Goal: Information Seeking & Learning: Learn about a topic

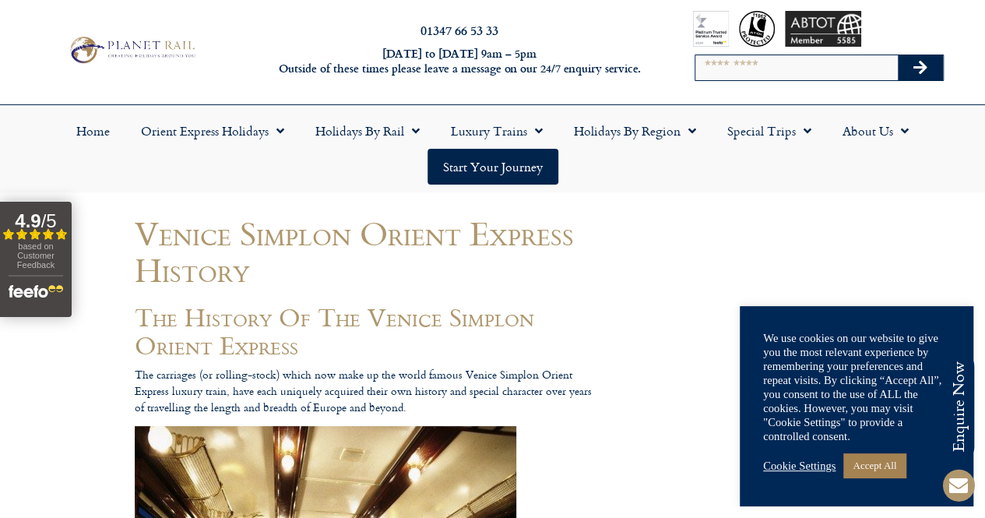
scroll to position [16, 0]
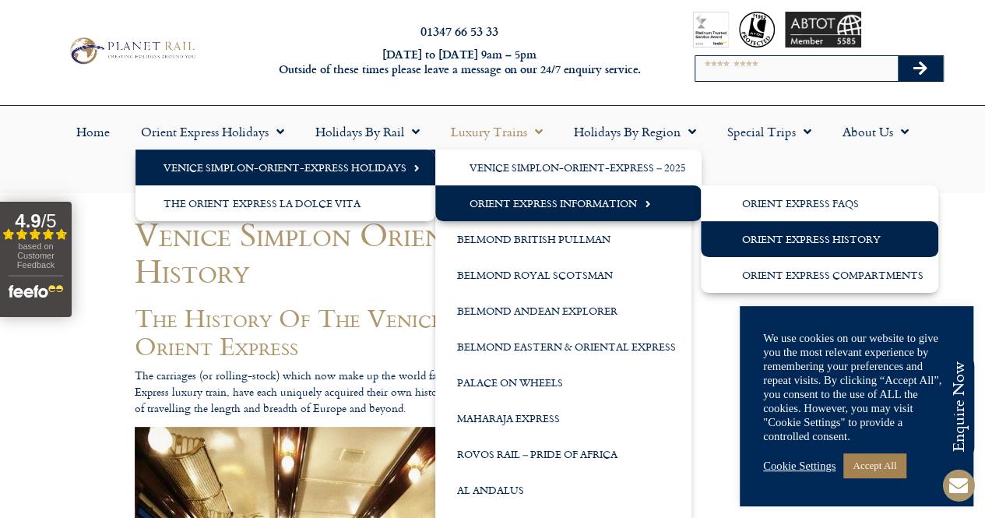
click at [553, 200] on link "Orient Express Information" at bounding box center [568, 203] width 266 height 36
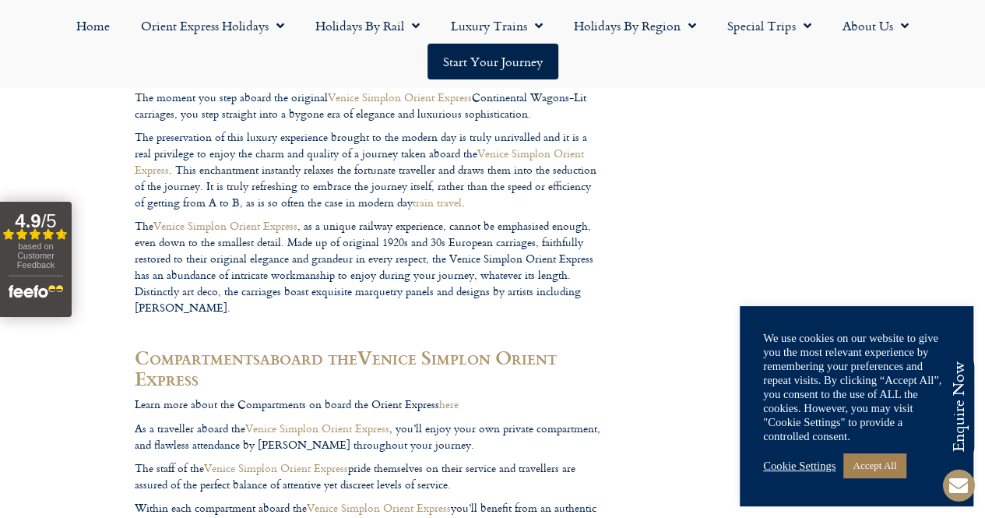
scroll to position [809, 0]
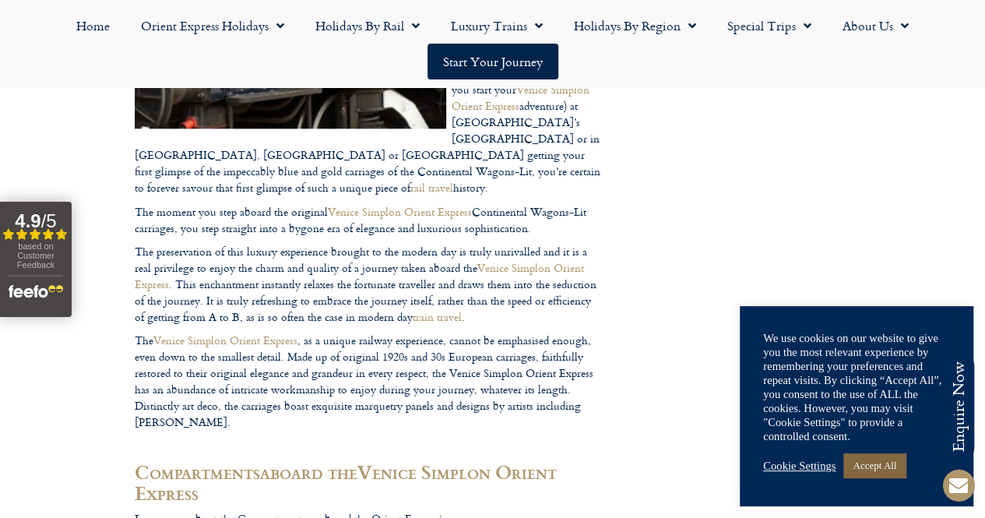
click at [886, 471] on link "Accept All" at bounding box center [874, 465] width 62 height 24
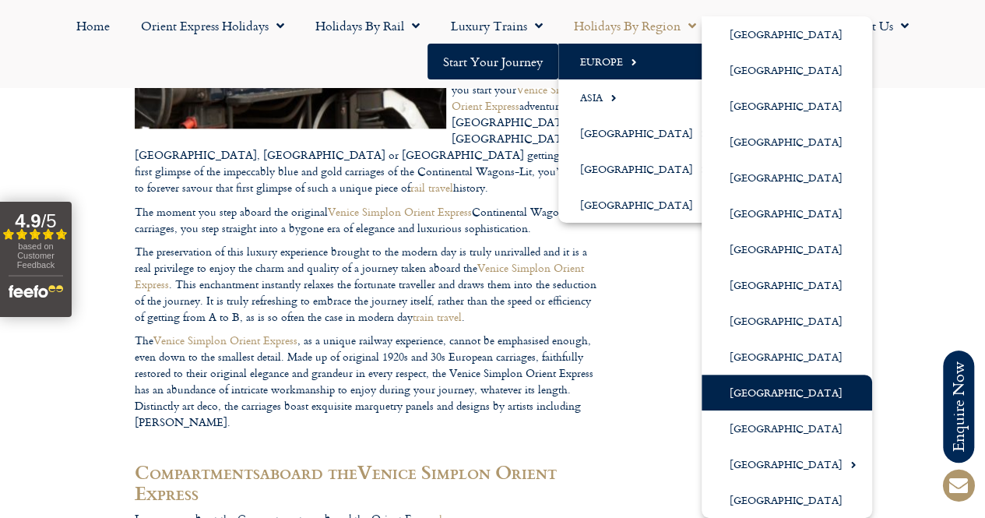
click at [760, 381] on link "[GEOGRAPHIC_DATA]" at bounding box center [787, 393] width 171 height 36
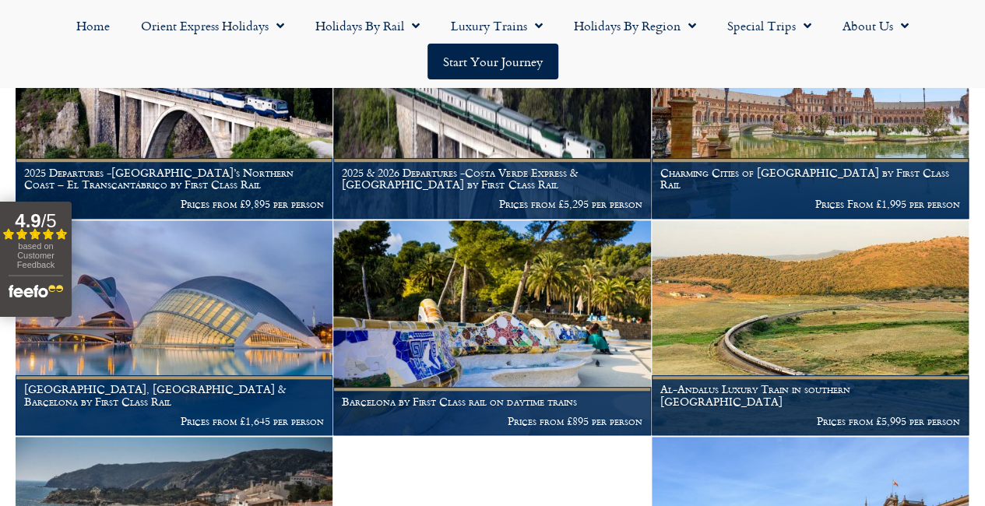
scroll to position [346, 0]
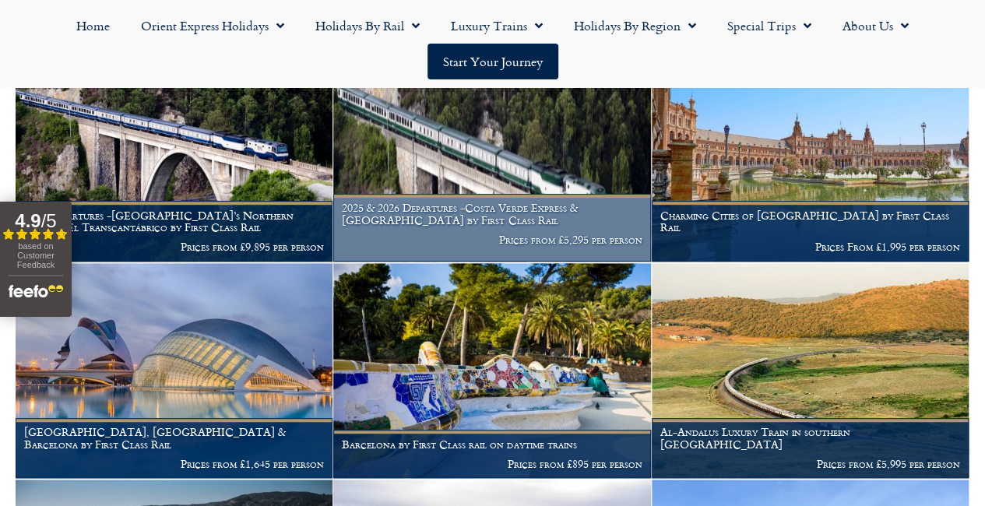
click at [576, 176] on img at bounding box center [491, 153] width 317 height 215
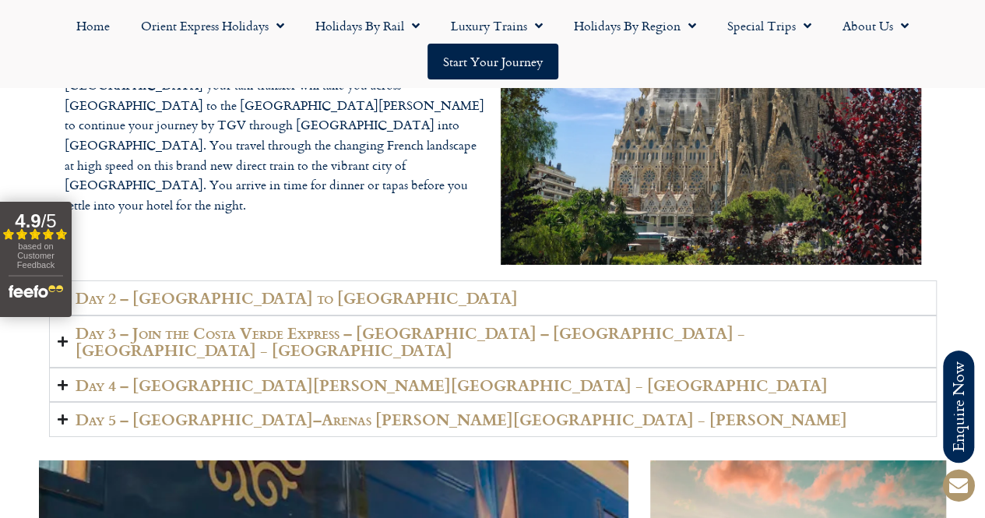
scroll to position [2765, 0]
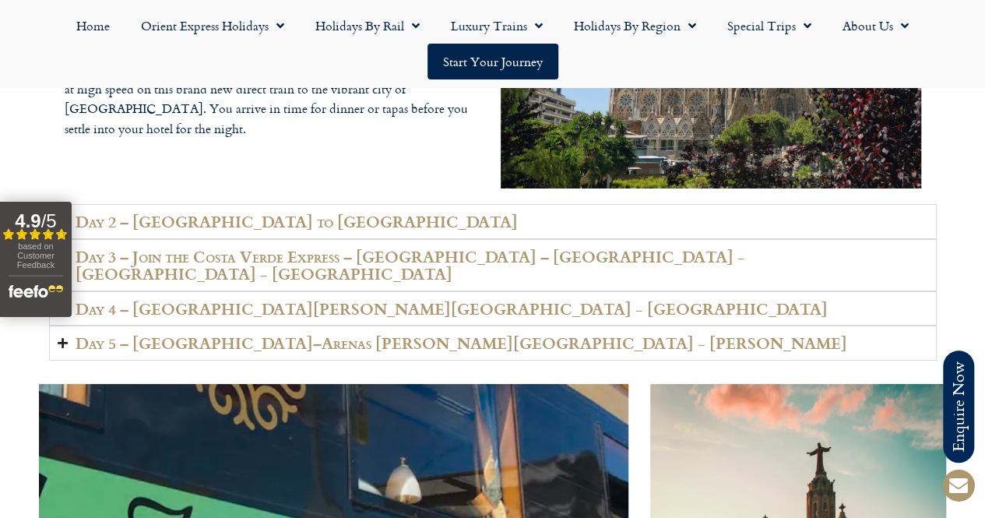
click at [326, 231] on h2 "Day 2 – [GEOGRAPHIC_DATA] to [GEOGRAPHIC_DATA]" at bounding box center [297, 222] width 442 height 18
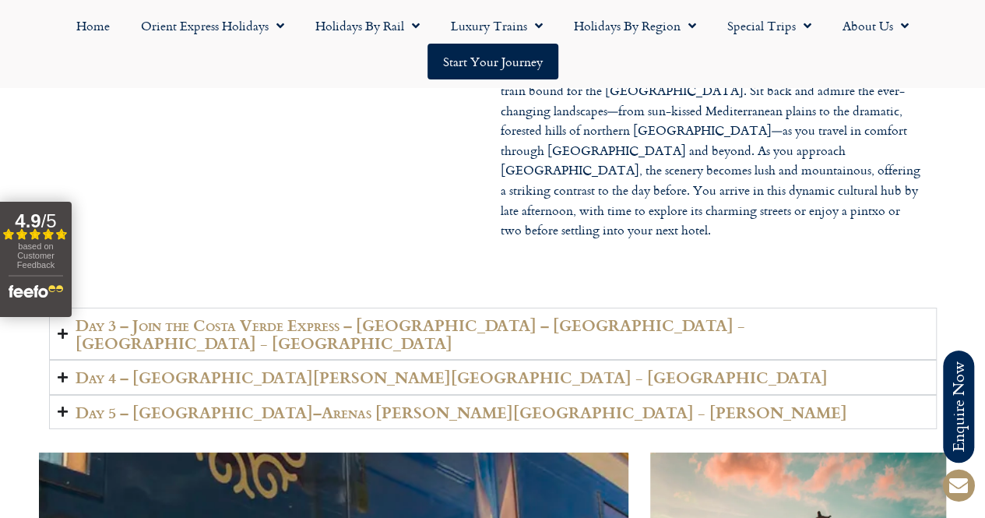
scroll to position [2710, 0]
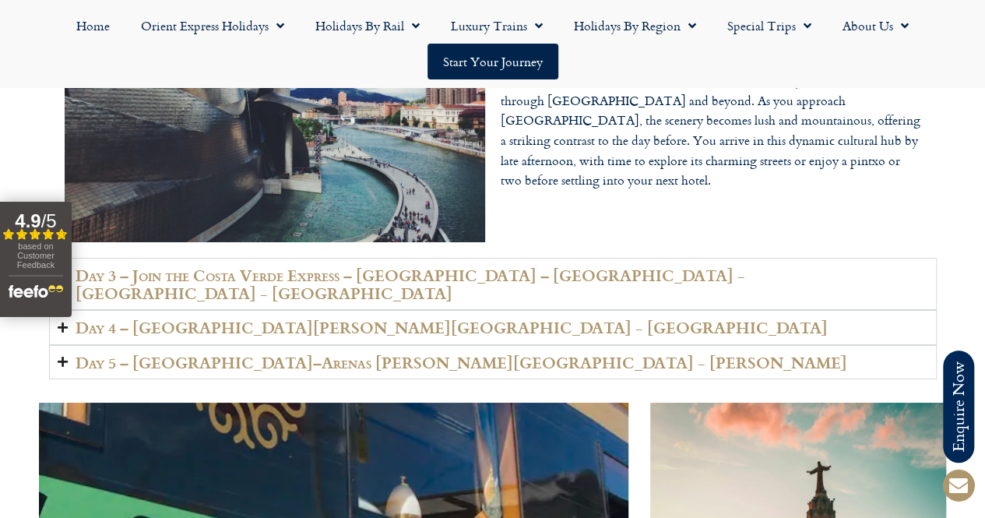
click at [654, 301] on h2 "Day 3 – Join the Costa Verde Express – [GEOGRAPHIC_DATA] – [GEOGRAPHIC_DATA] - …" at bounding box center [502, 283] width 853 height 35
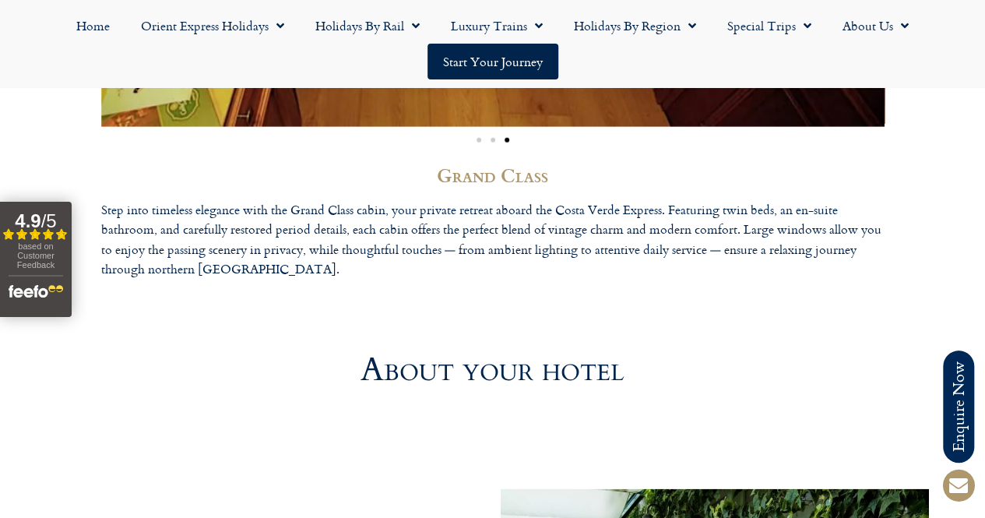
scroll to position [4988, 0]
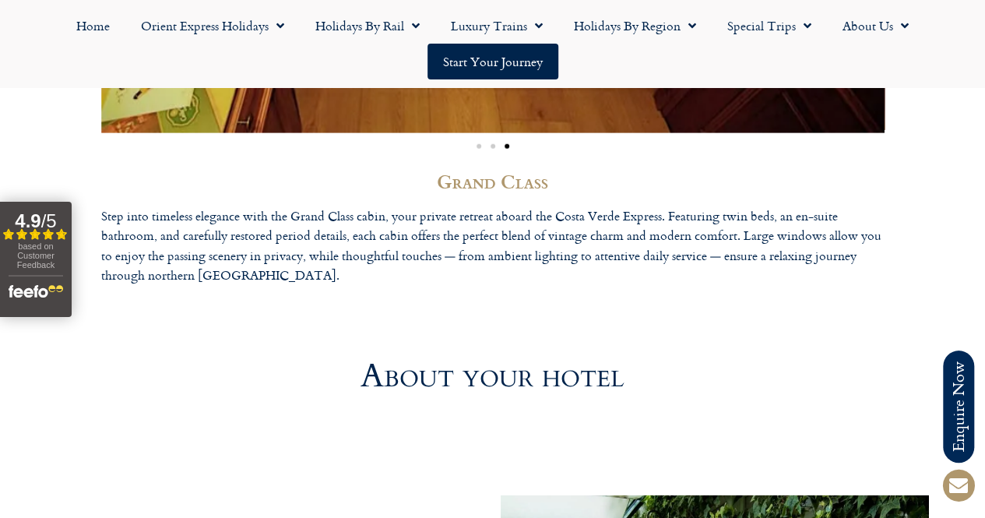
click at [491, 149] on span "Go to slide 2" at bounding box center [493, 146] width 5 height 5
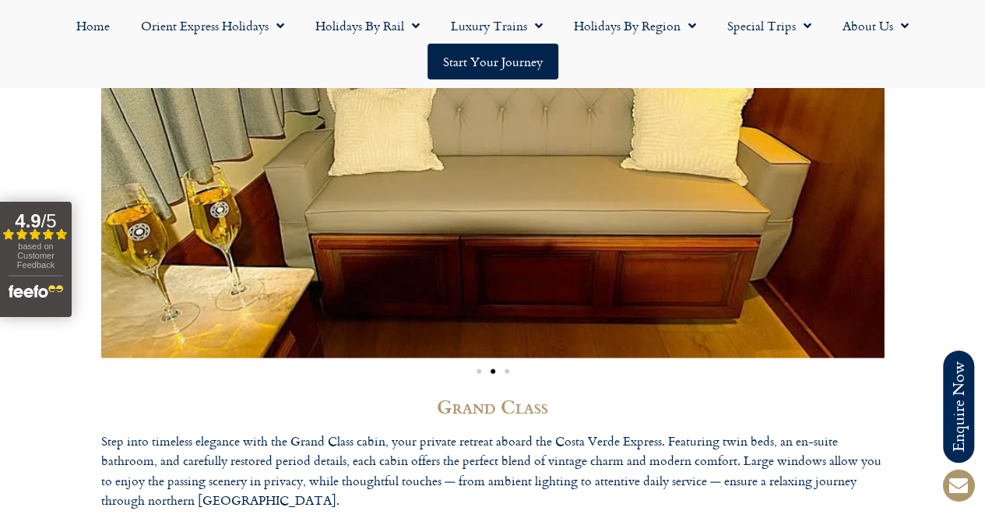
scroll to position [4824, 0]
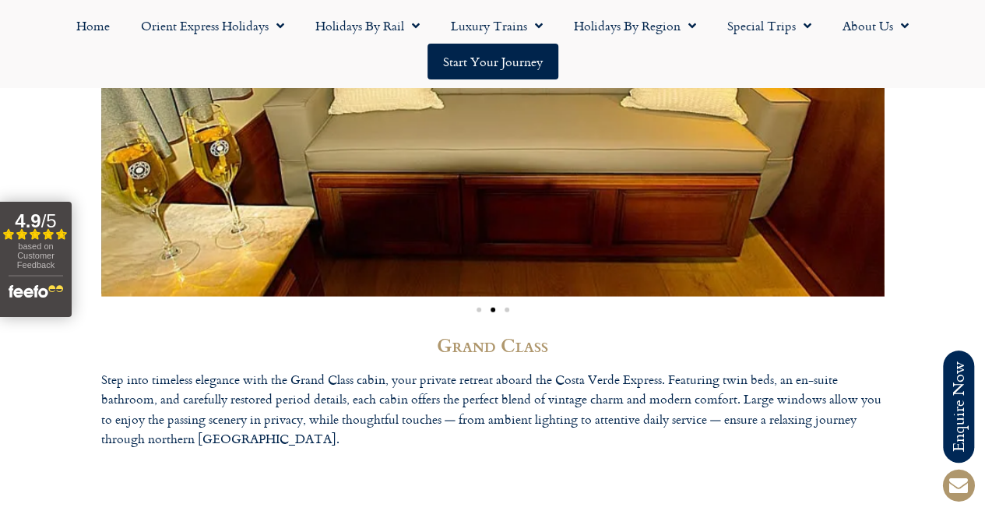
click at [478, 312] on span "Go to slide 1" at bounding box center [479, 310] width 5 height 5
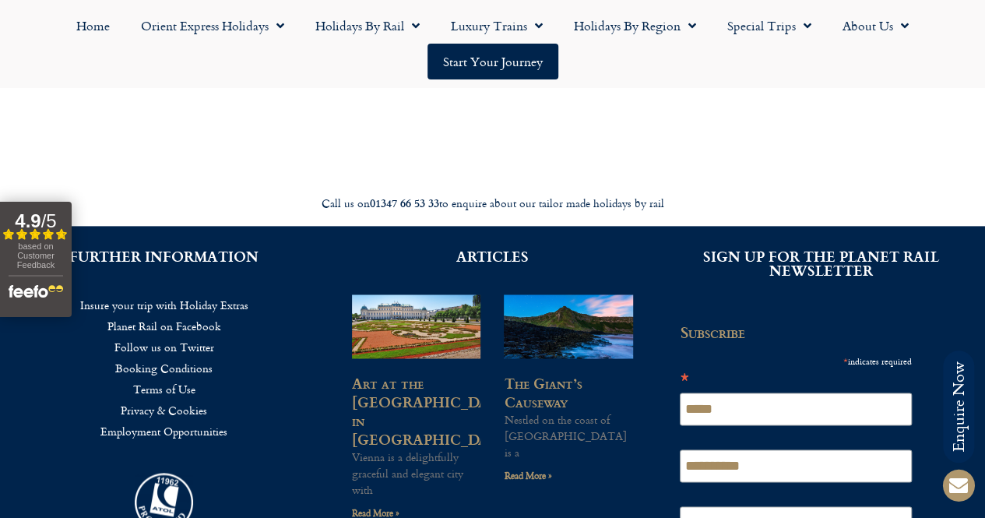
scroll to position [6841, 0]
